Goal: Find contact information: Find contact information

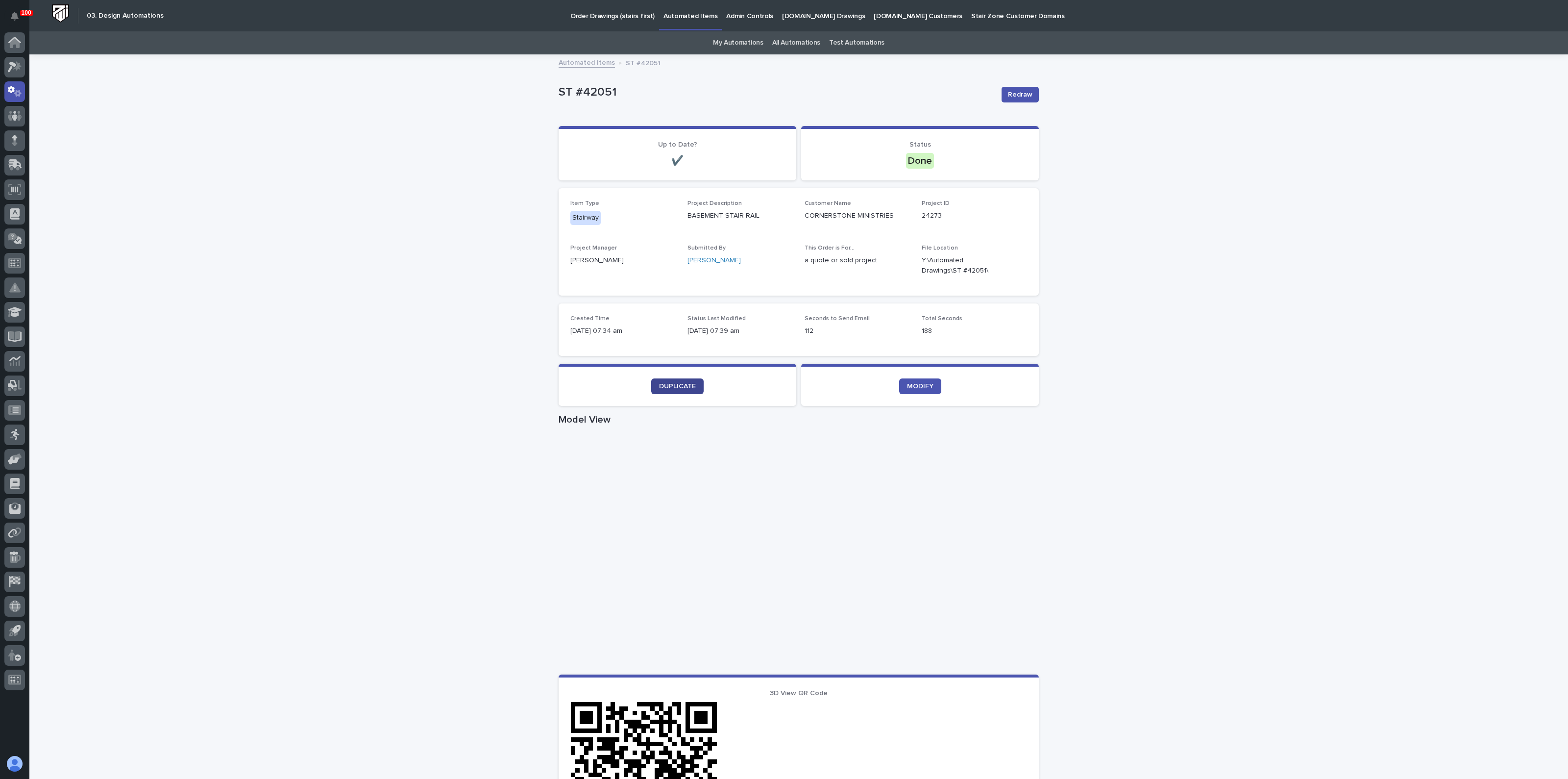
click at [668, 380] on link "DUPLICATE" at bounding box center [677, 386] width 53 height 15
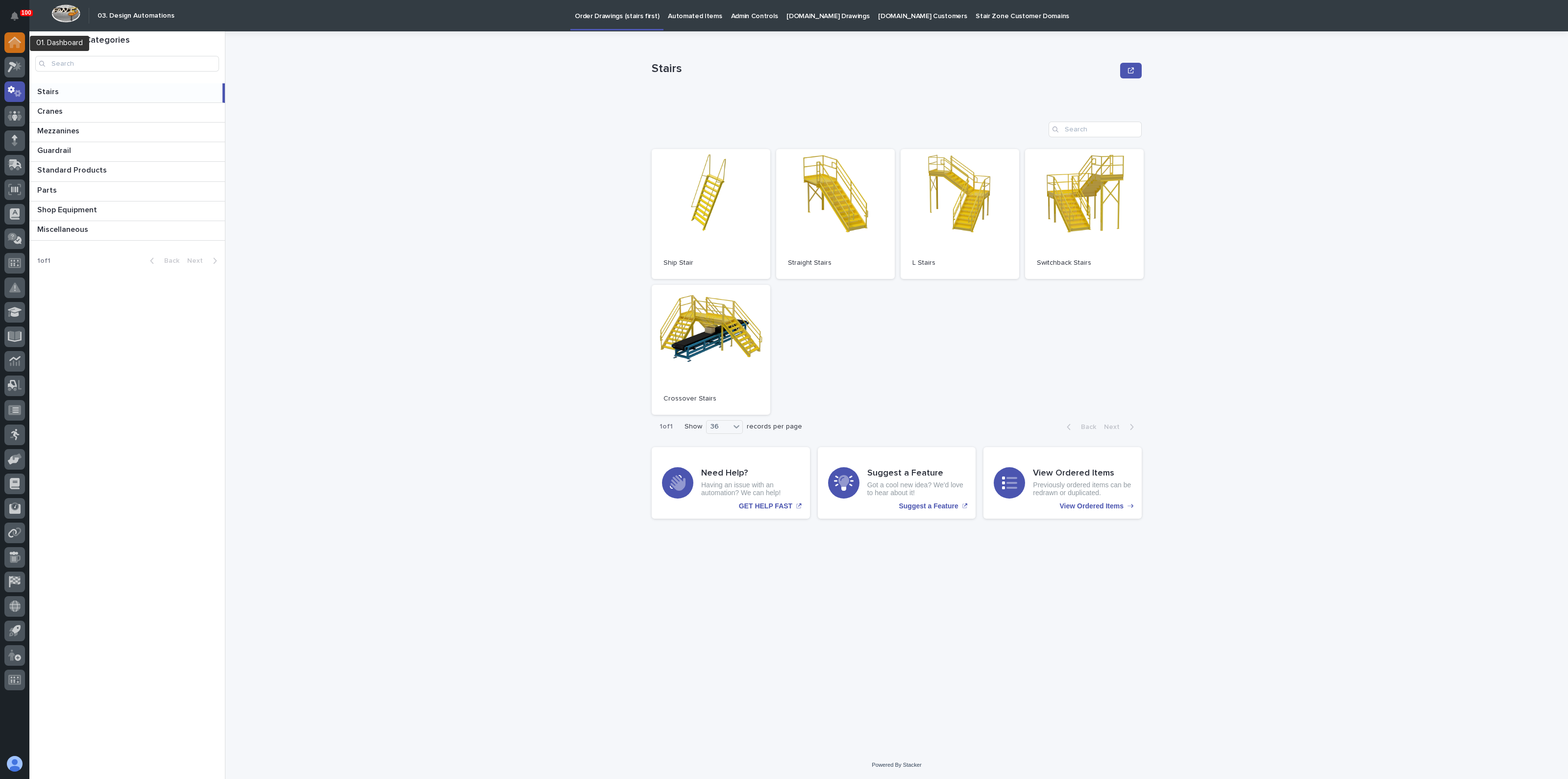
click at [23, 43] on div at bounding box center [14, 42] width 20 height 20
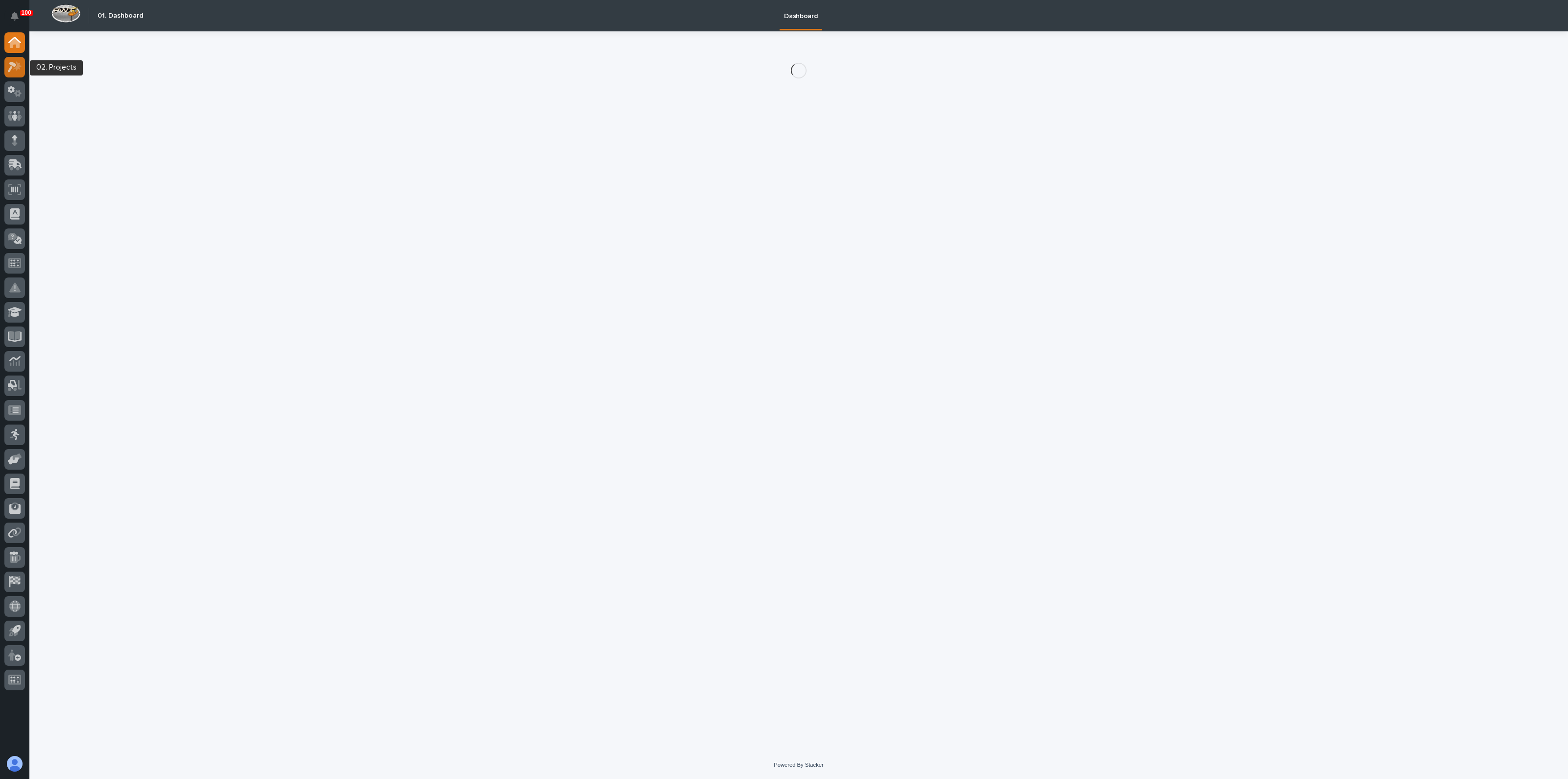
click at [14, 65] on icon at bounding box center [12, 66] width 9 height 11
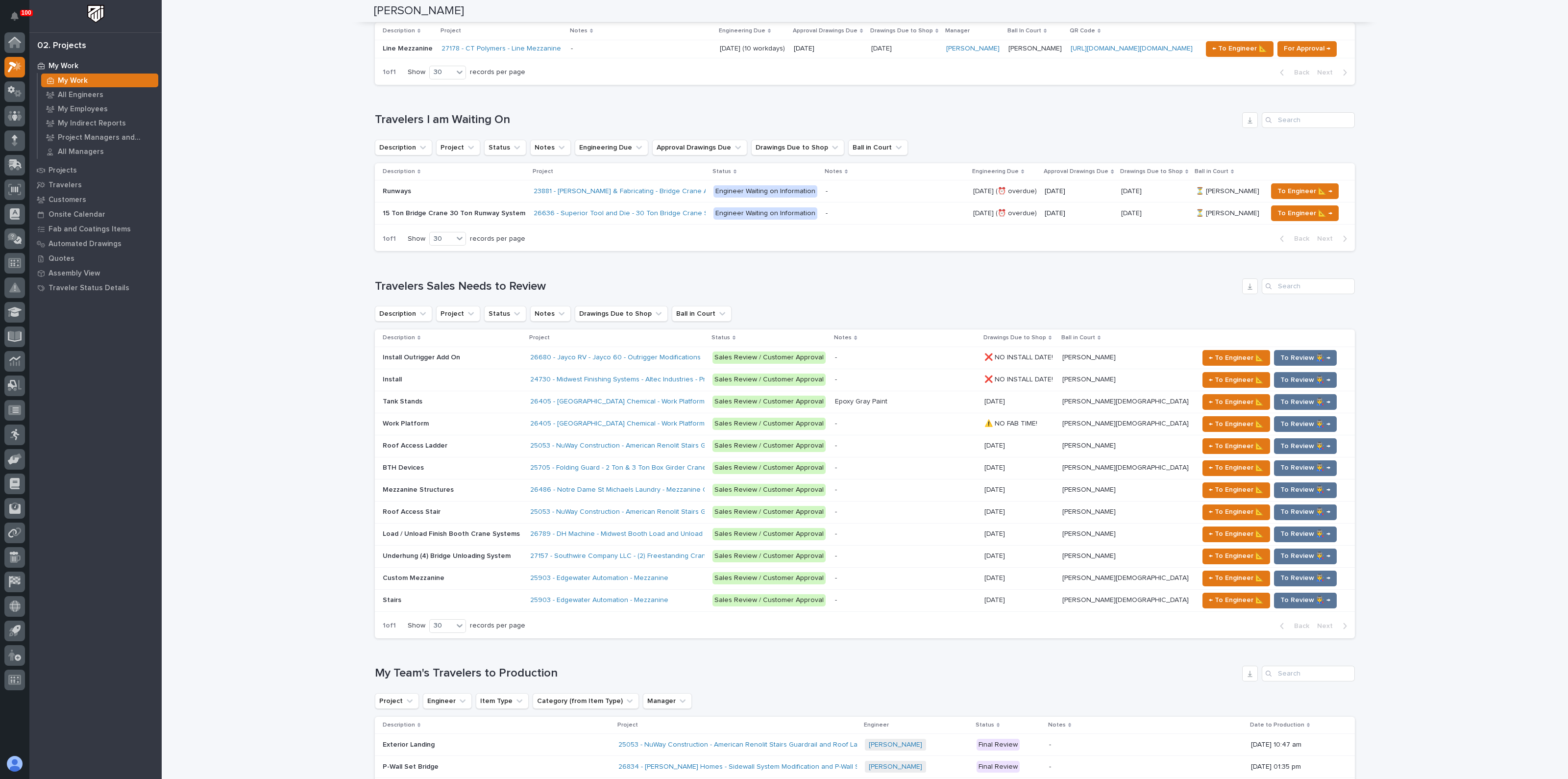
scroll to position [1042, 0]
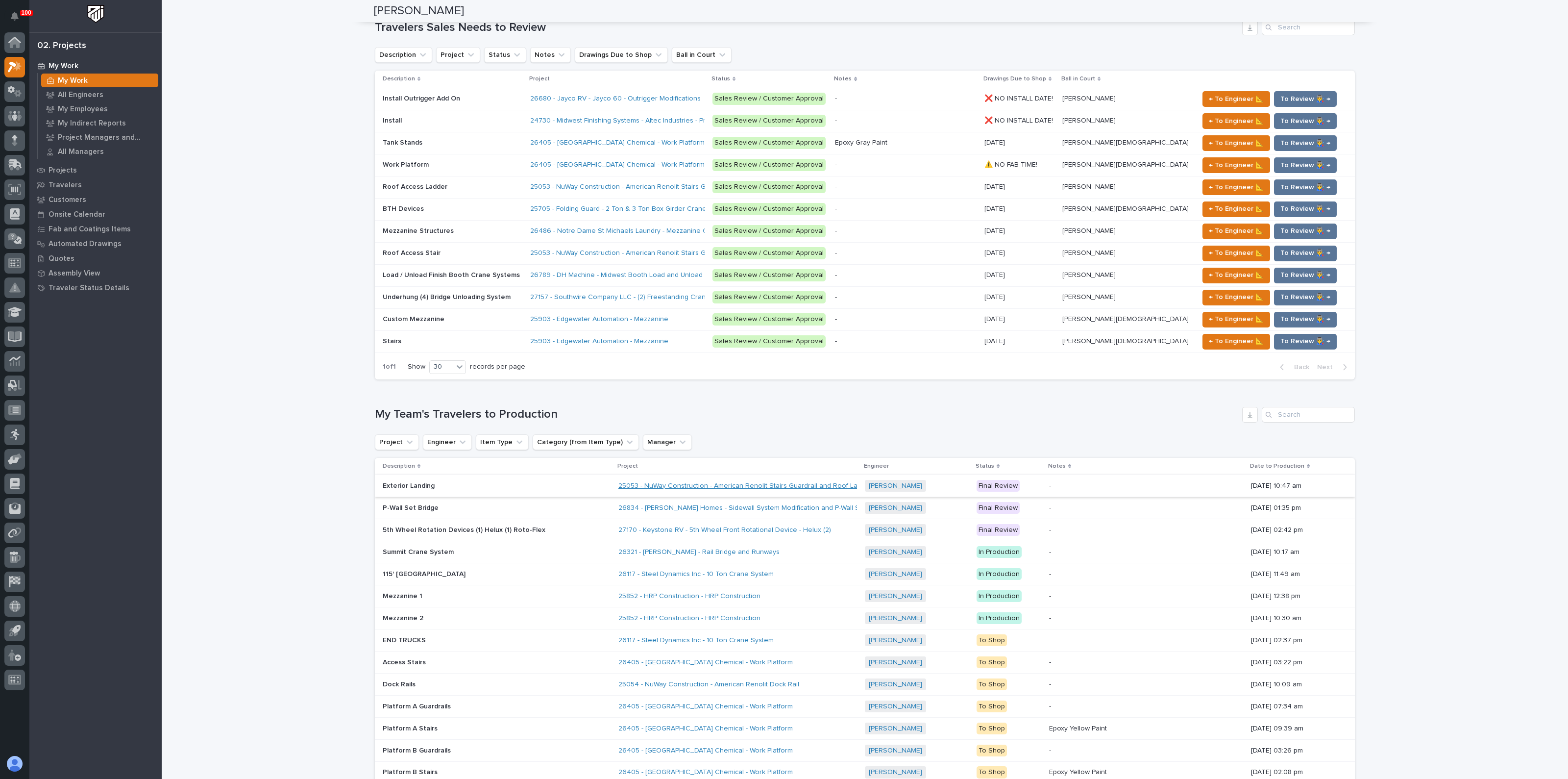
click at [656, 482] on link "25053 - NuWay Construction - American Renolit Stairs Guardrail and Roof Ladder" at bounding box center [745, 485] width 254 height 9
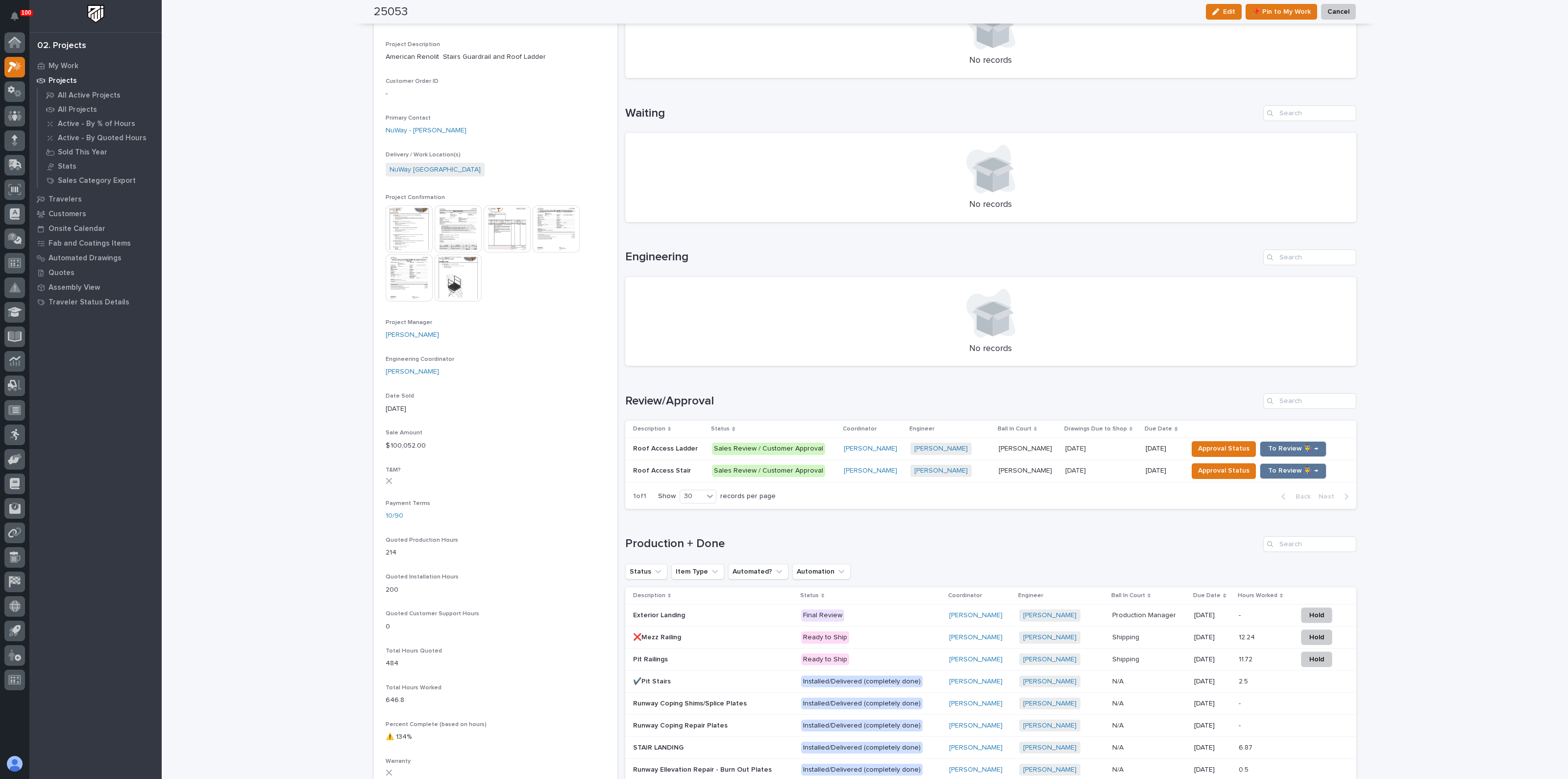
scroll to position [245, 0]
click at [640, 468] on p "Roof Access Stair" at bounding box center [663, 468] width 59 height 11
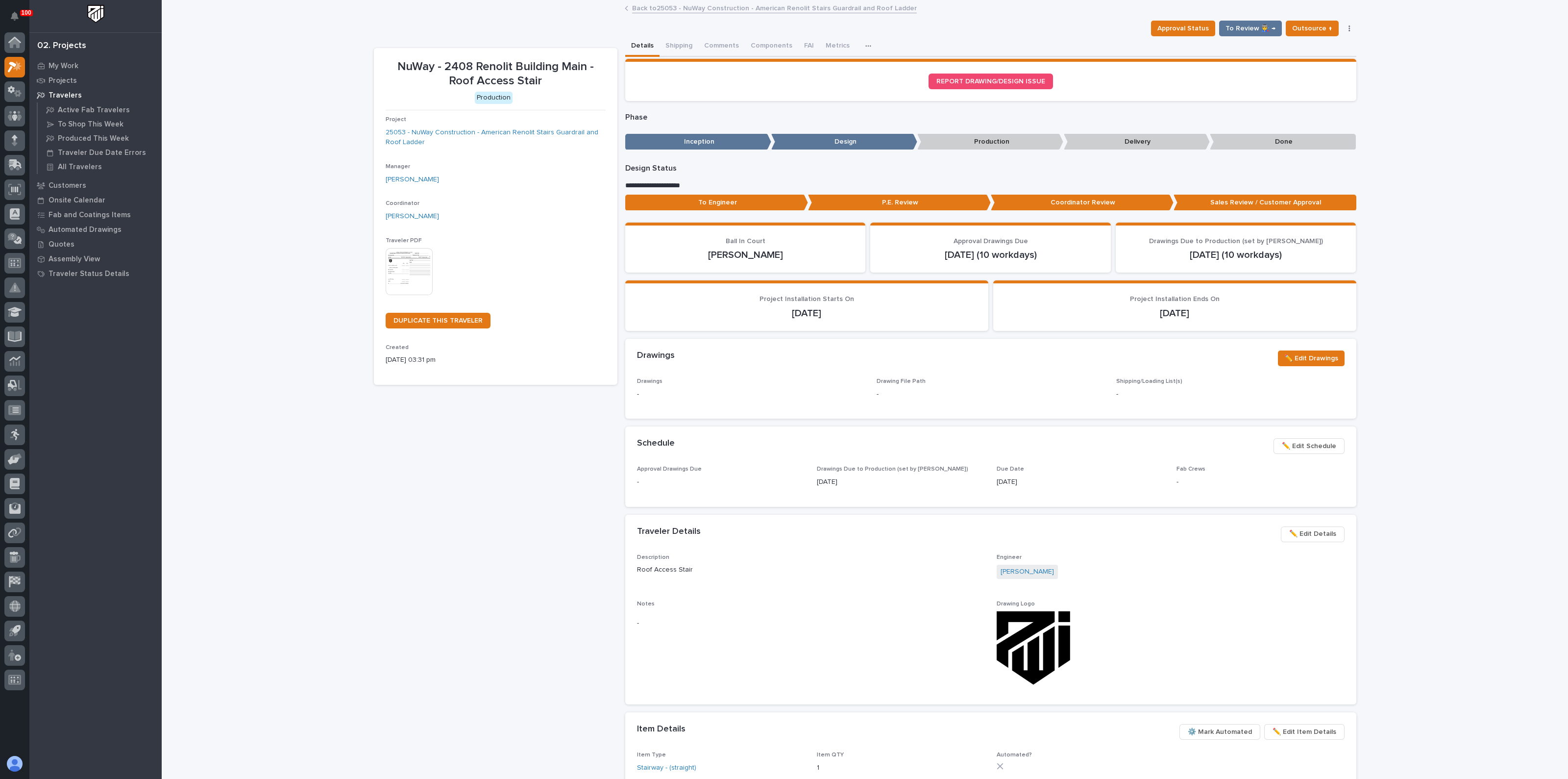
click at [745, 205] on p "To Engineer" at bounding box center [716, 202] width 183 height 16
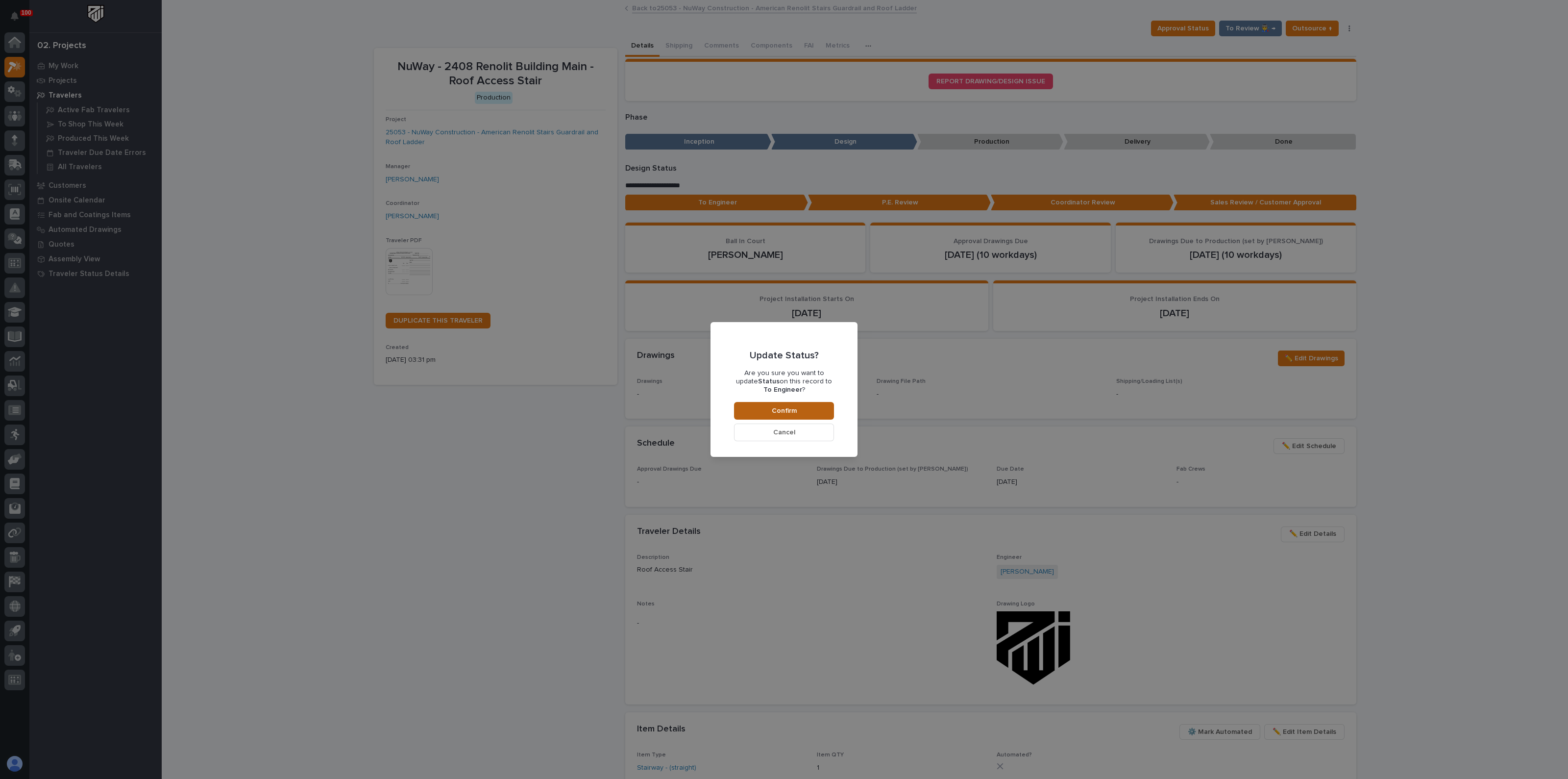
click at [762, 403] on button "Confirm" at bounding box center [784, 411] width 100 height 17
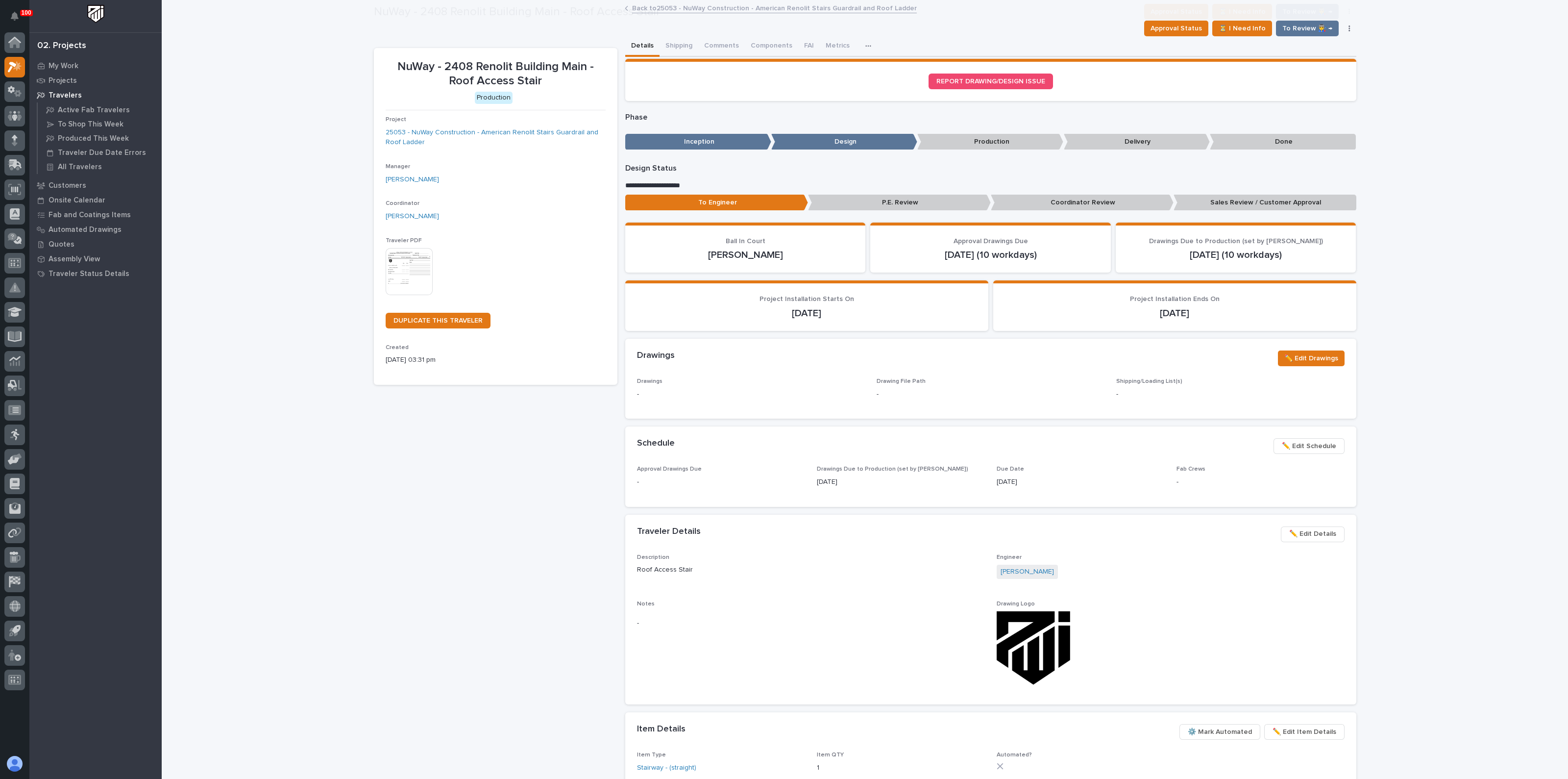
scroll to position [58, 0]
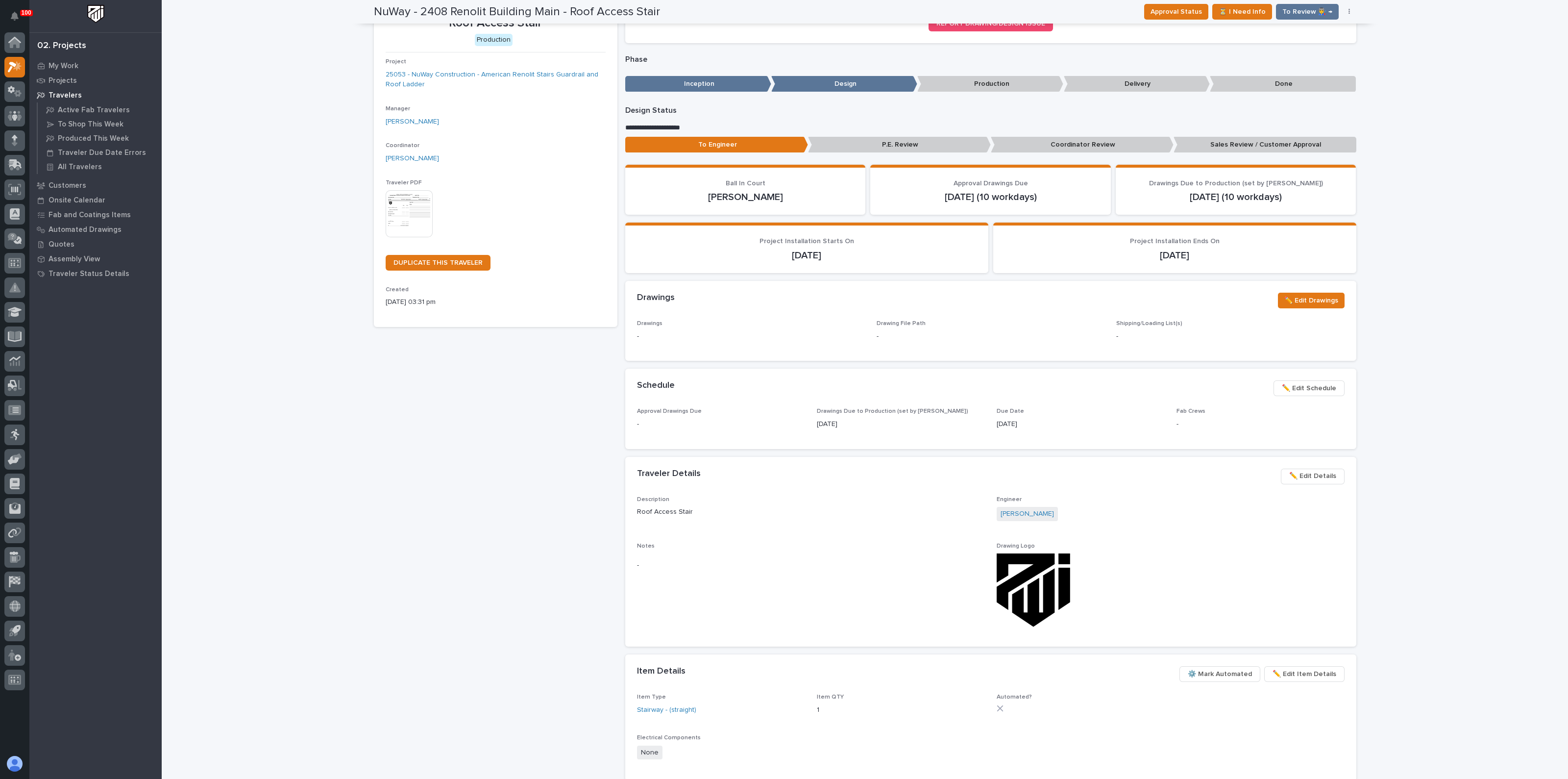
click at [460, 413] on div "NuWay - 2408 Renolit Building Main - Roof Access Stair Production Project 25053…" at bounding box center [496, 466] width 244 height 952
drag, startPoint x: 294, startPoint y: 201, endPoint x: 291, endPoint y: 198, distance: 4.2
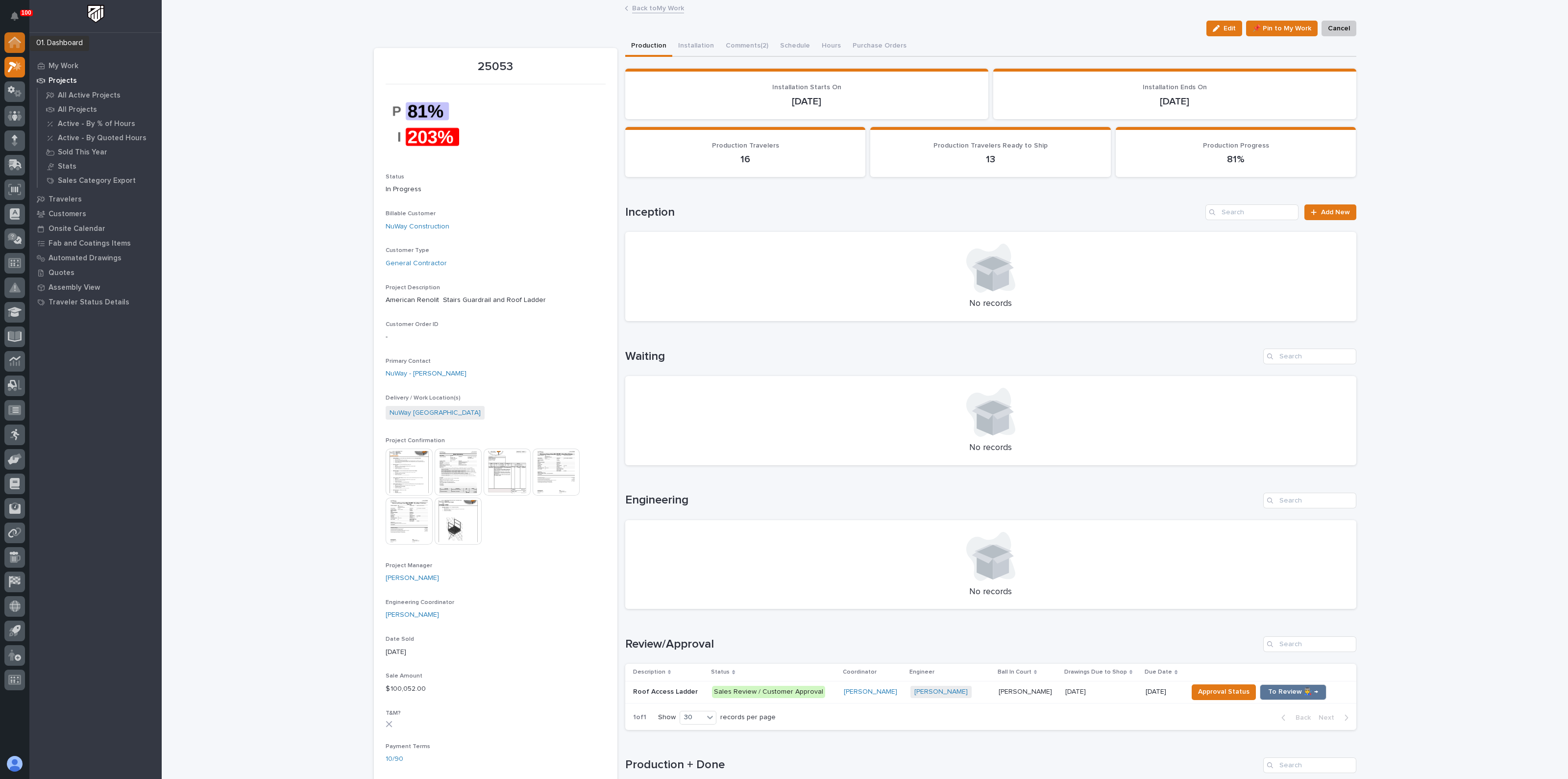
click at [14, 43] on icon at bounding box center [14, 43] width 10 height 10
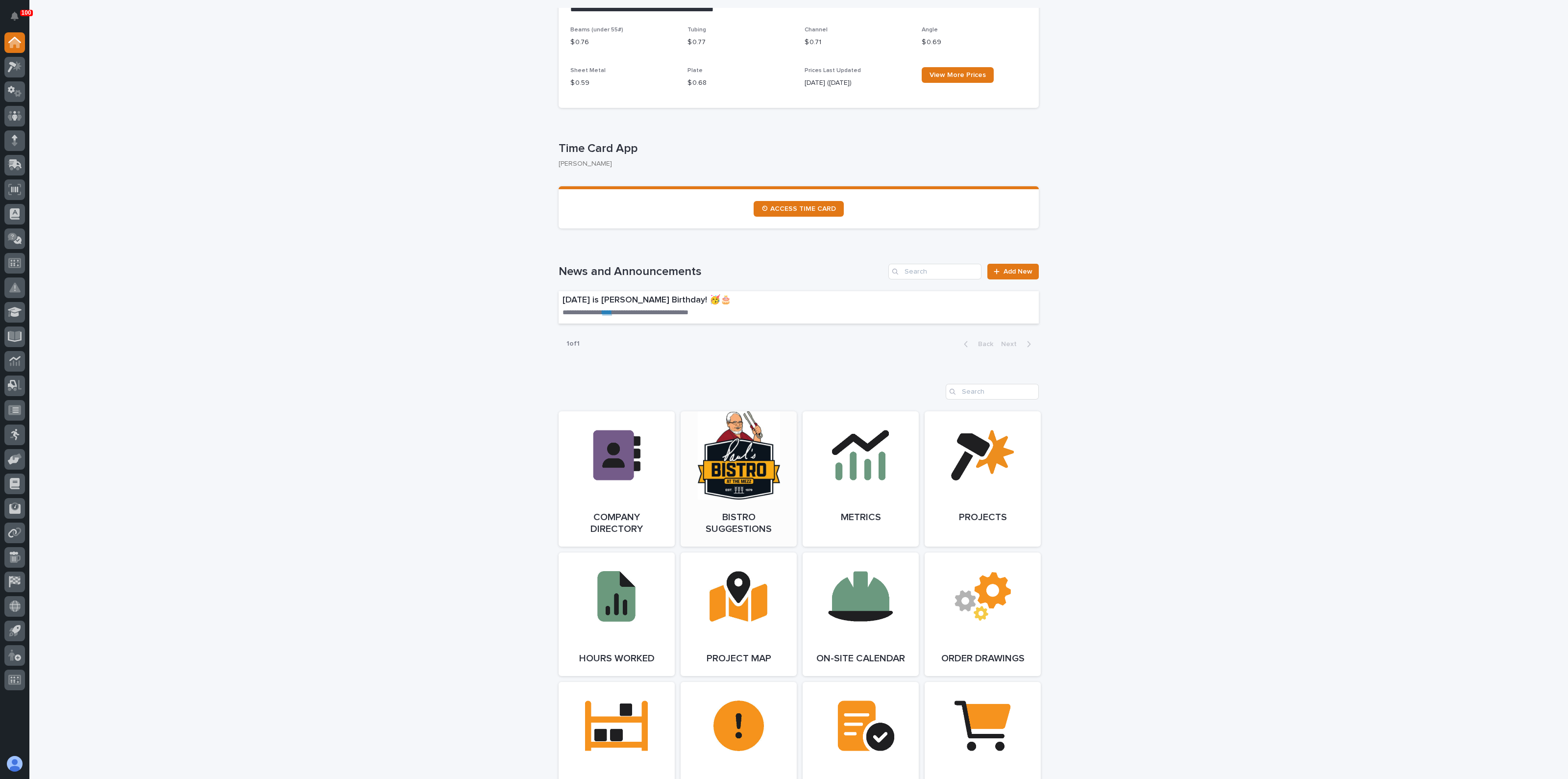
scroll to position [429, 0]
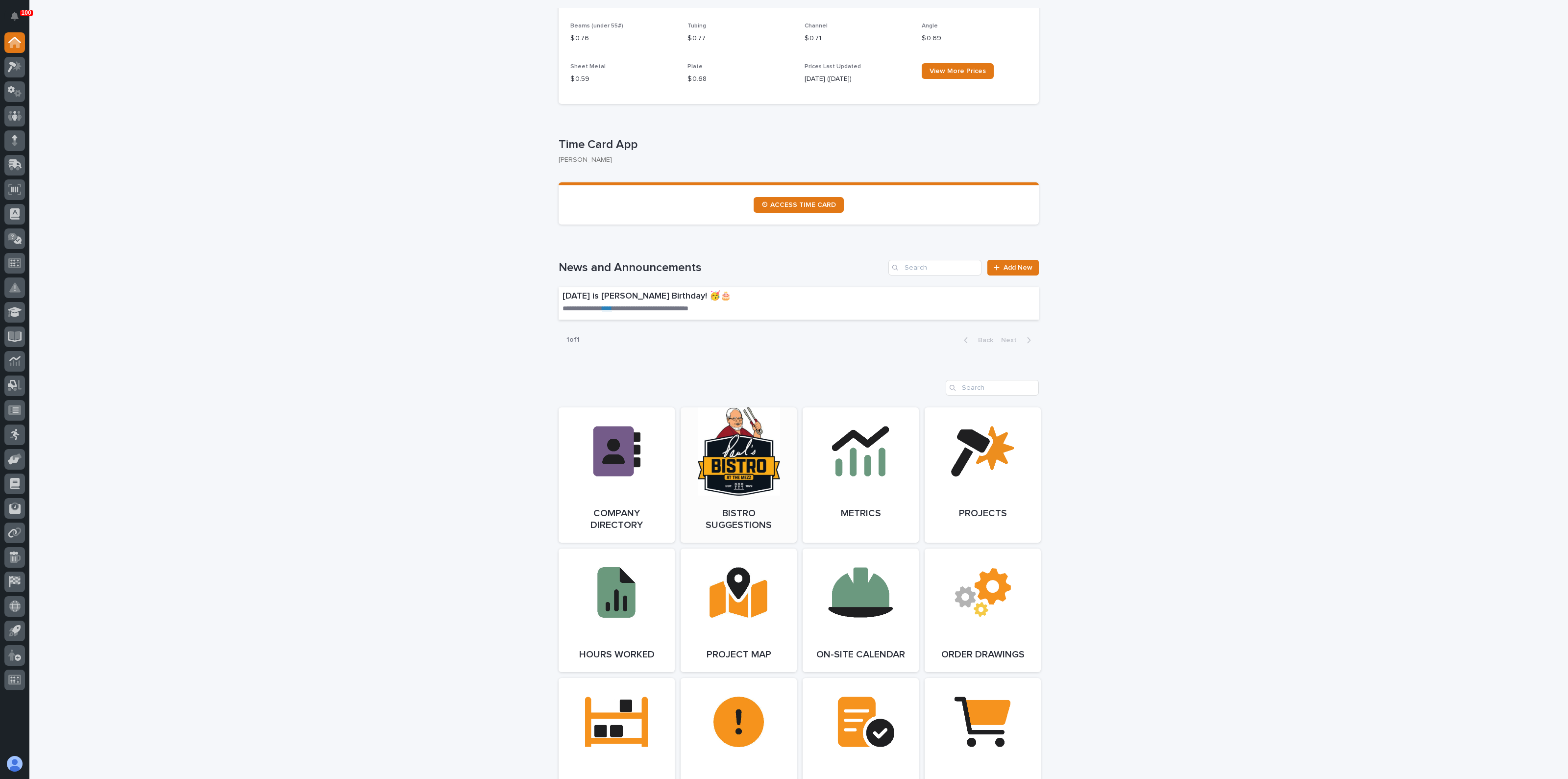
click at [681, 456] on link "Open Link" at bounding box center [738, 475] width 116 height 135
click at [593, 427] on link "Open Link" at bounding box center [616, 475] width 116 height 135
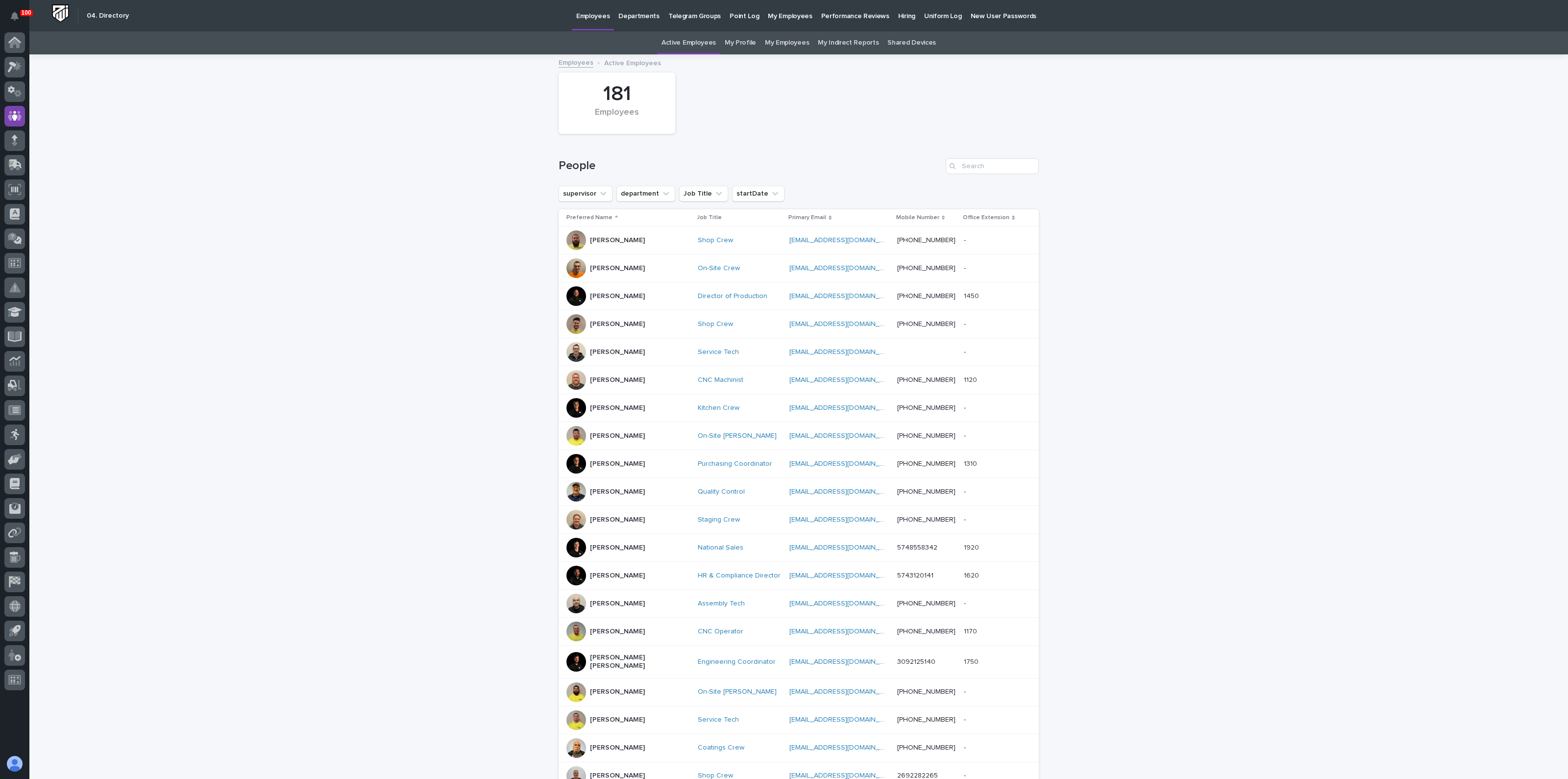
click at [357, 312] on div "Loading... Saving… Loading... Saving… 181 Employees People supervisor departmen…" at bounding box center [799, 464] width 1538 height 818
click at [962, 168] on input "Search" at bounding box center [992, 166] width 93 height 15
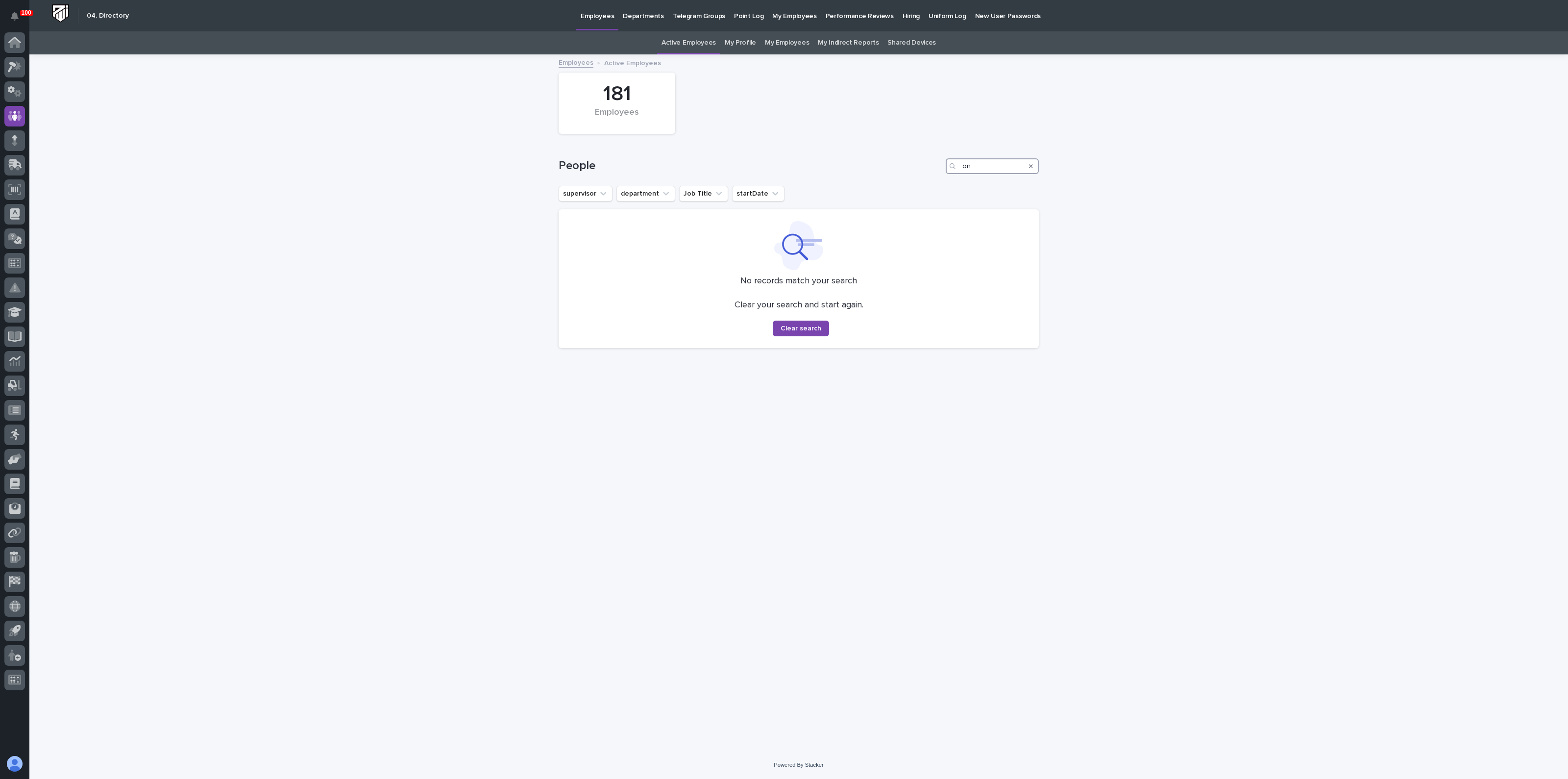
type input "o"
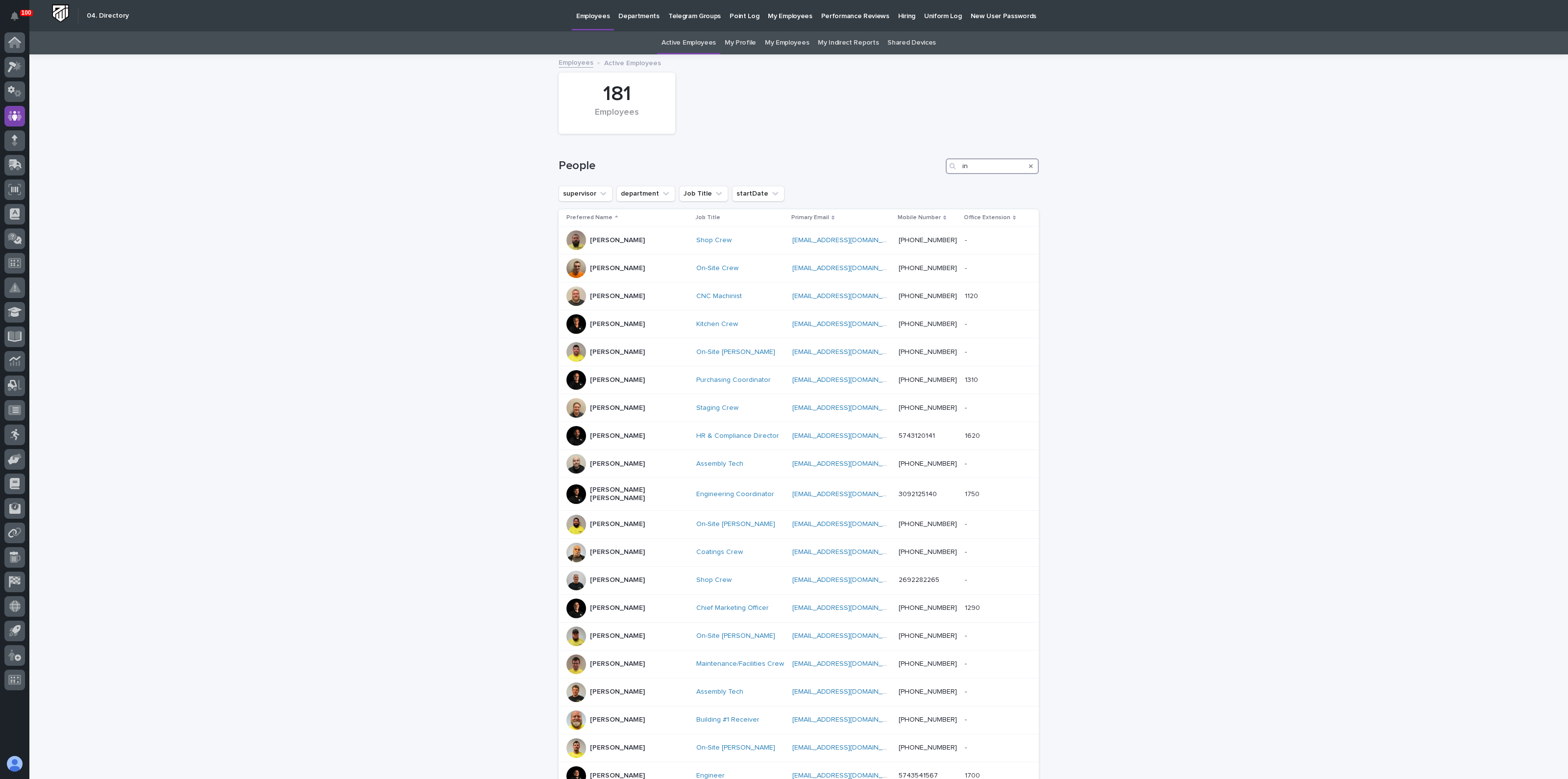
type input "i"
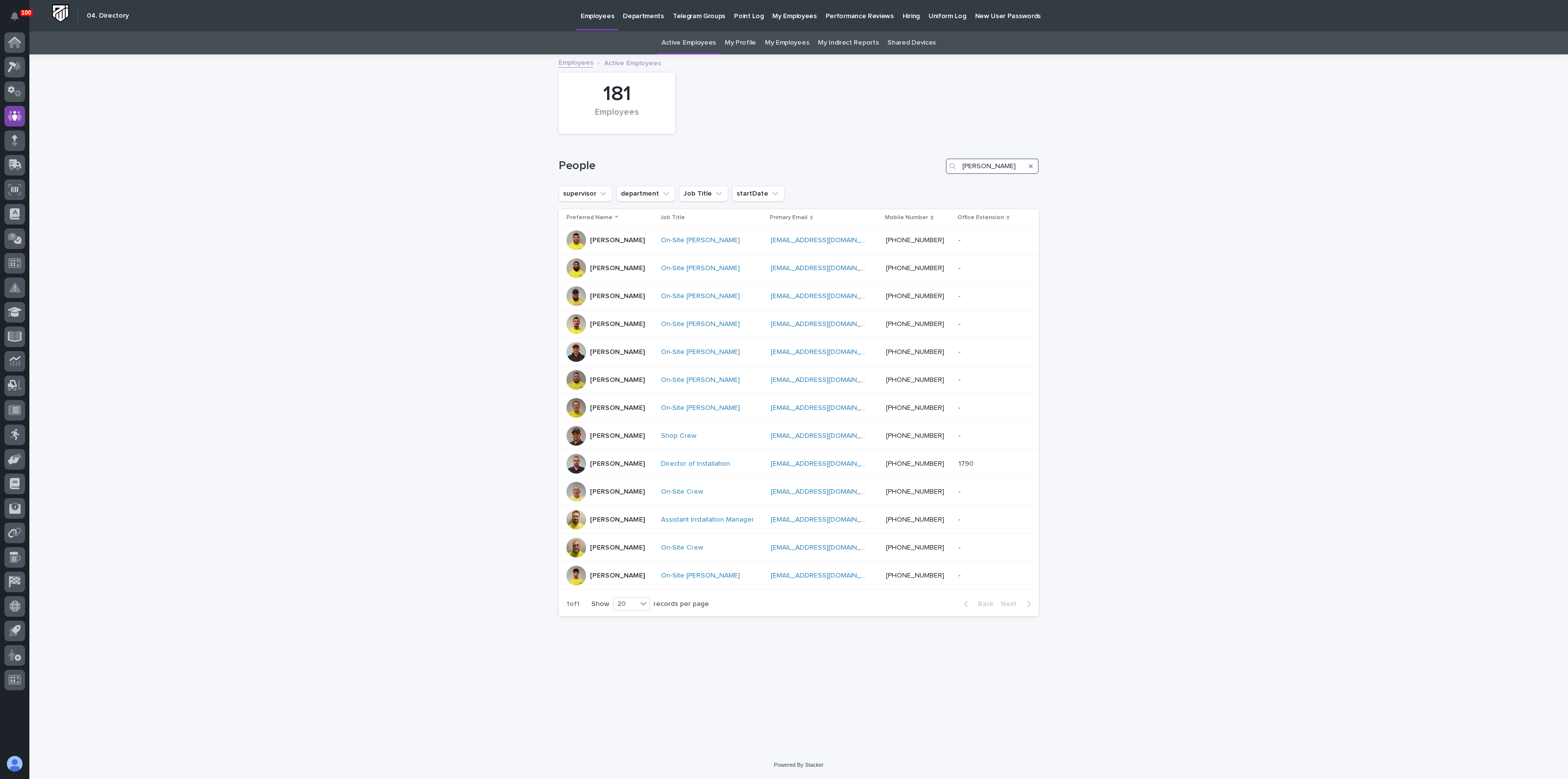
drag, startPoint x: 994, startPoint y: 166, endPoint x: 926, endPoint y: 161, distance: 68.2
click at [926, 161] on div "People jeremy" at bounding box center [798, 166] width 480 height 15
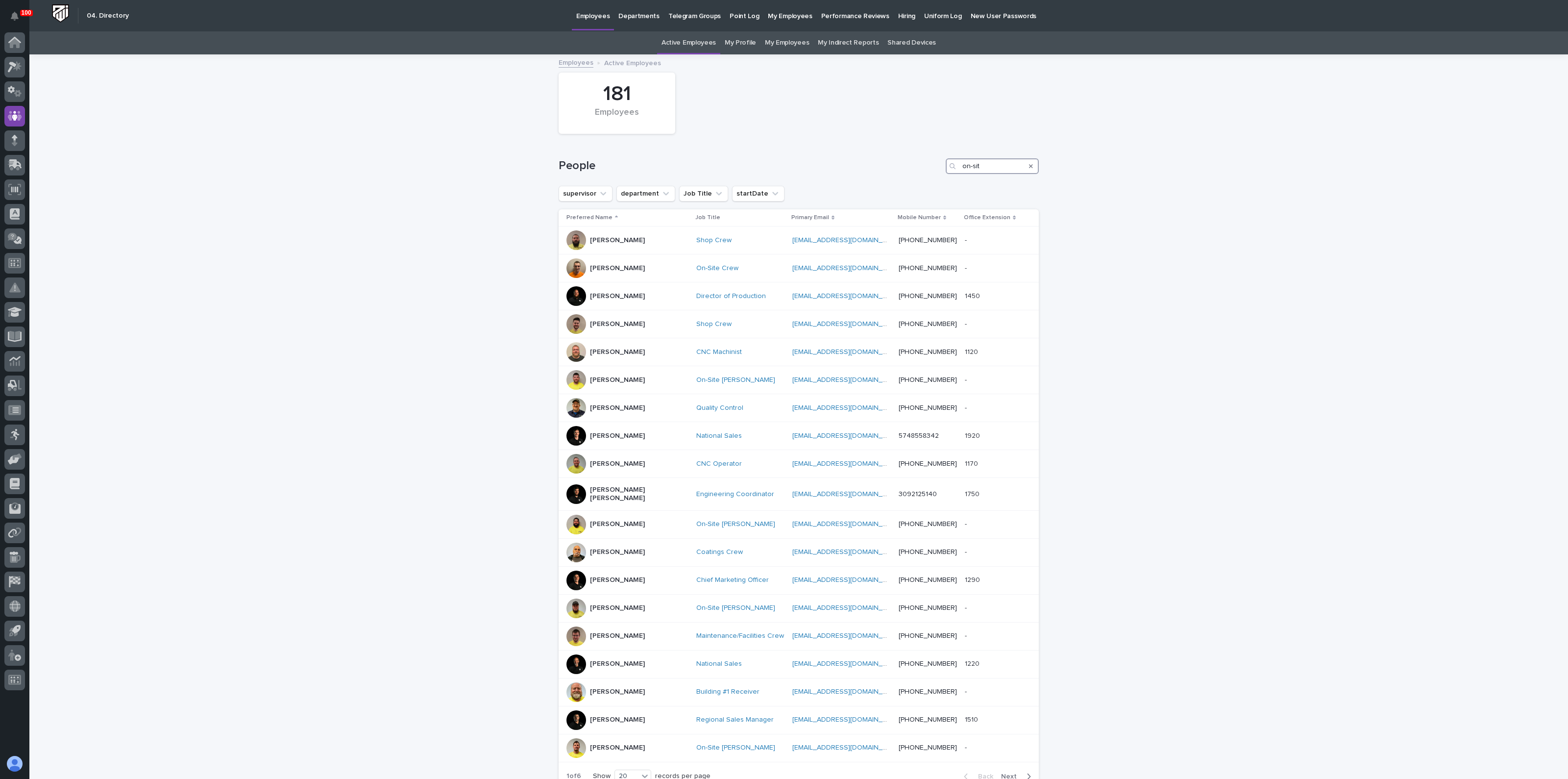
type input "on-site"
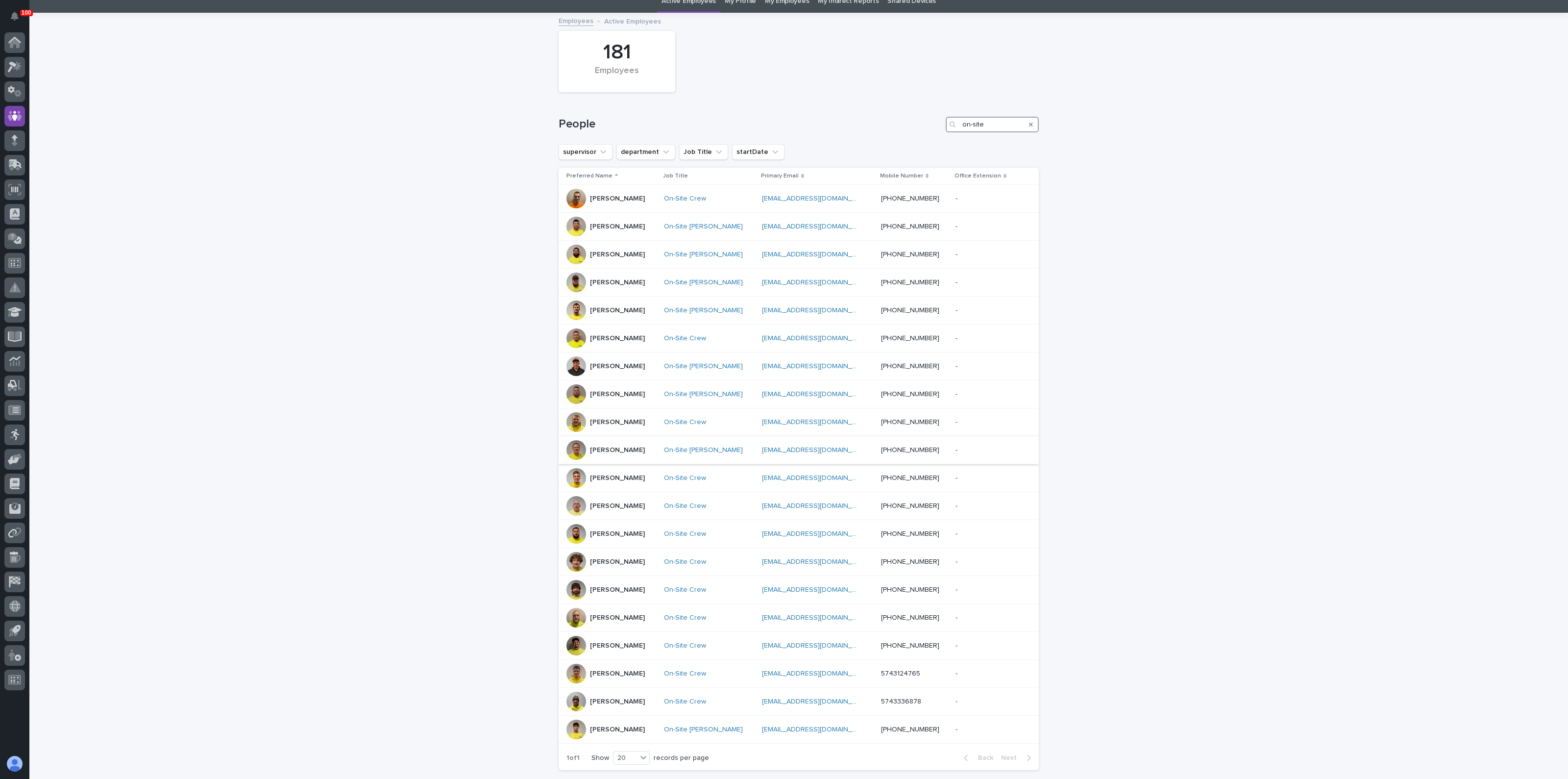
scroll to position [60, 0]
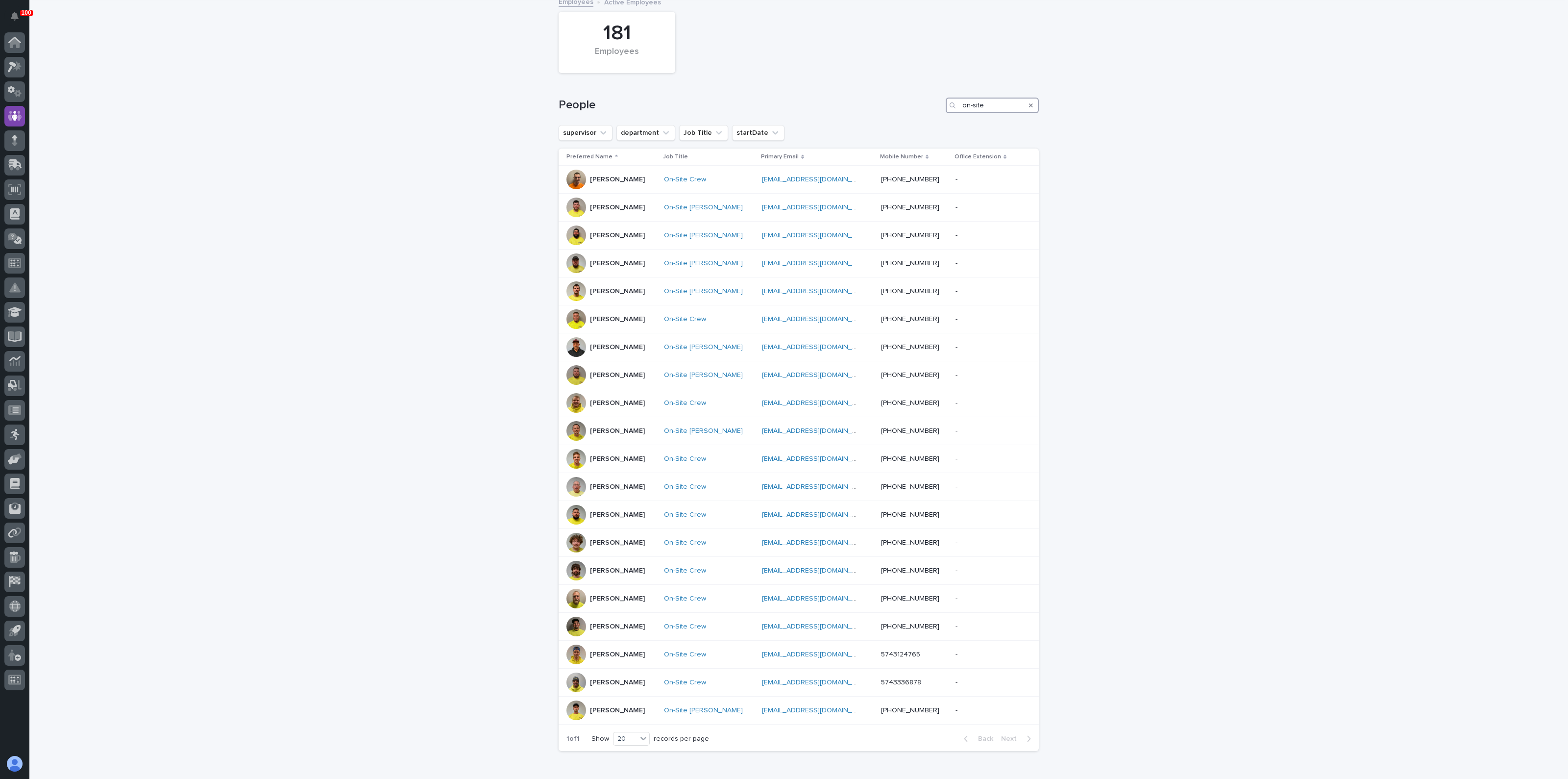
drag, startPoint x: 986, startPoint y: 104, endPoint x: 946, endPoint y: 96, distance: 40.8
click at [946, 96] on div "People on-site" at bounding box center [798, 101] width 480 height 47
